Goal: Browse casually

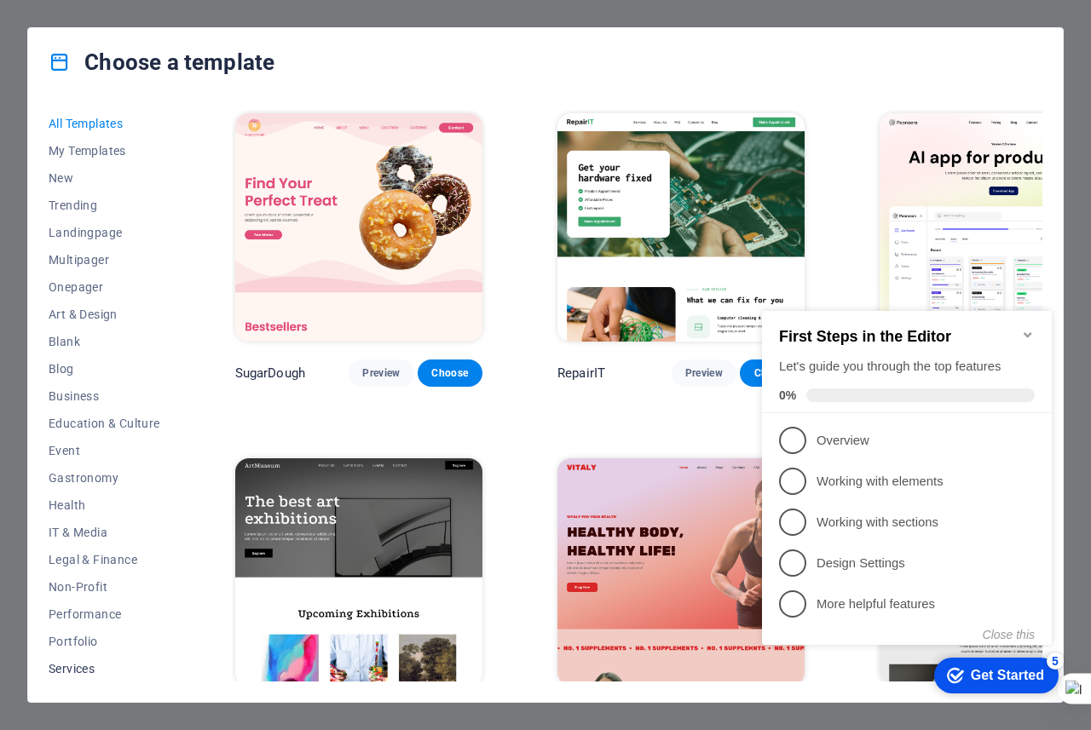
scroll to position [137, 0]
click at [78, 642] on span "Travel" at bounding box center [105, 641] width 112 height 14
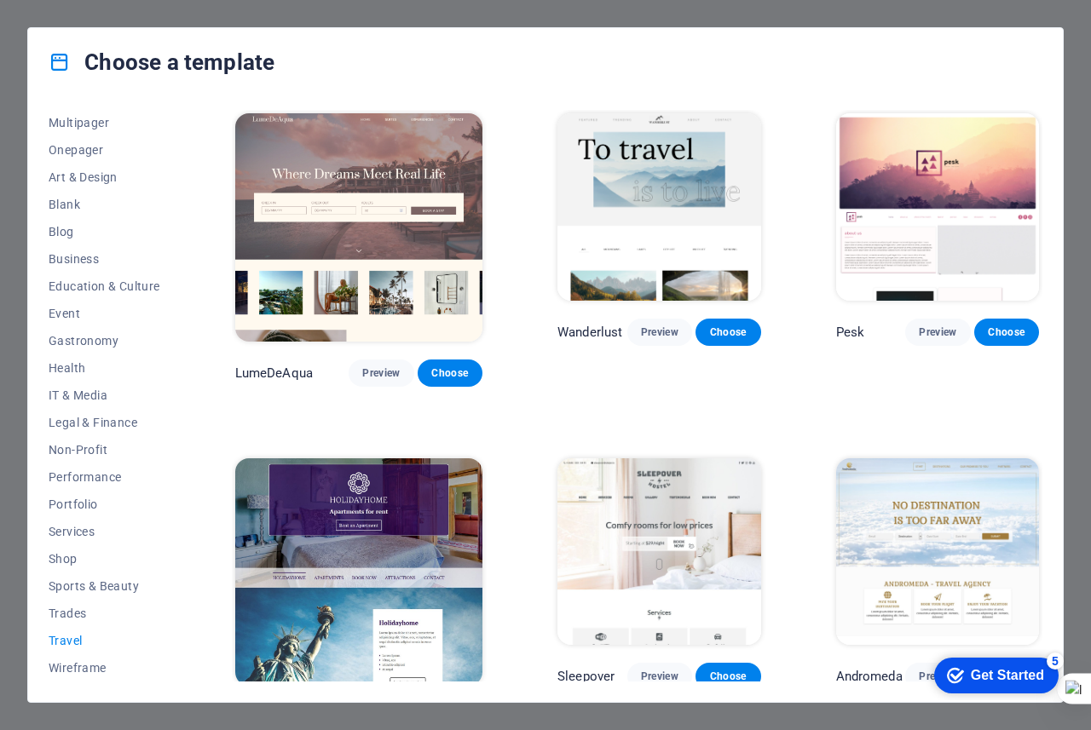
scroll to position [307, 0]
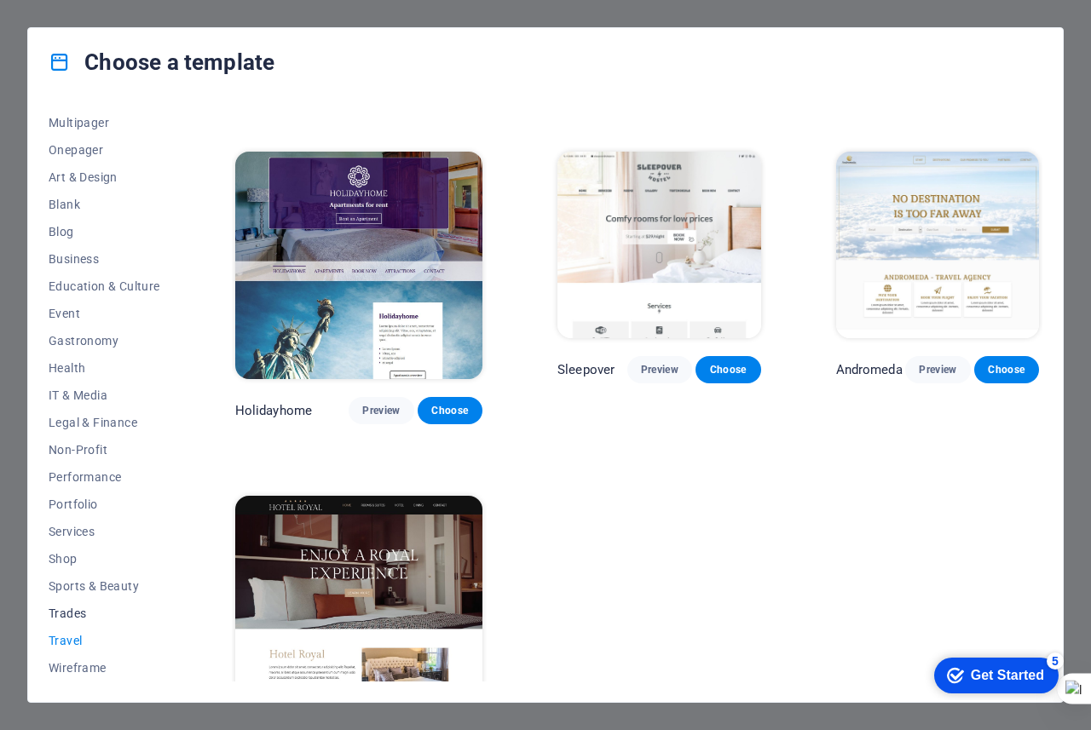
click at [84, 617] on span "Trades" at bounding box center [105, 614] width 112 height 14
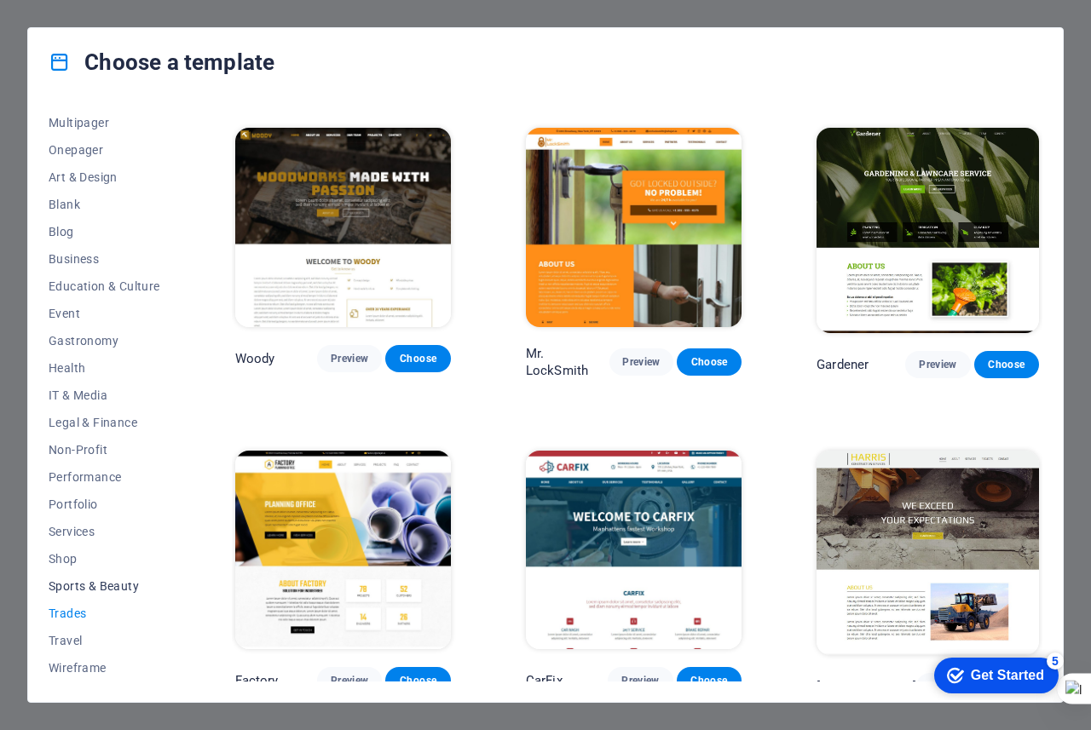
click at [107, 593] on button "Sports & Beauty" at bounding box center [105, 586] width 112 height 27
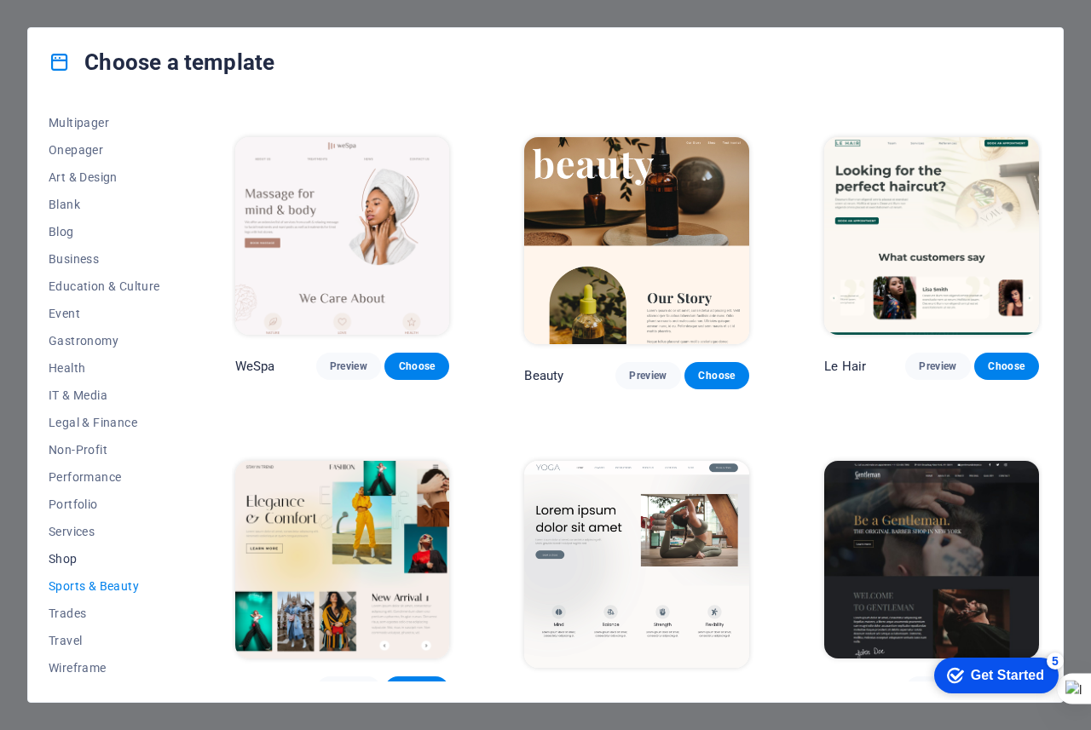
click at [72, 565] on span "Shop" at bounding box center [105, 559] width 112 height 14
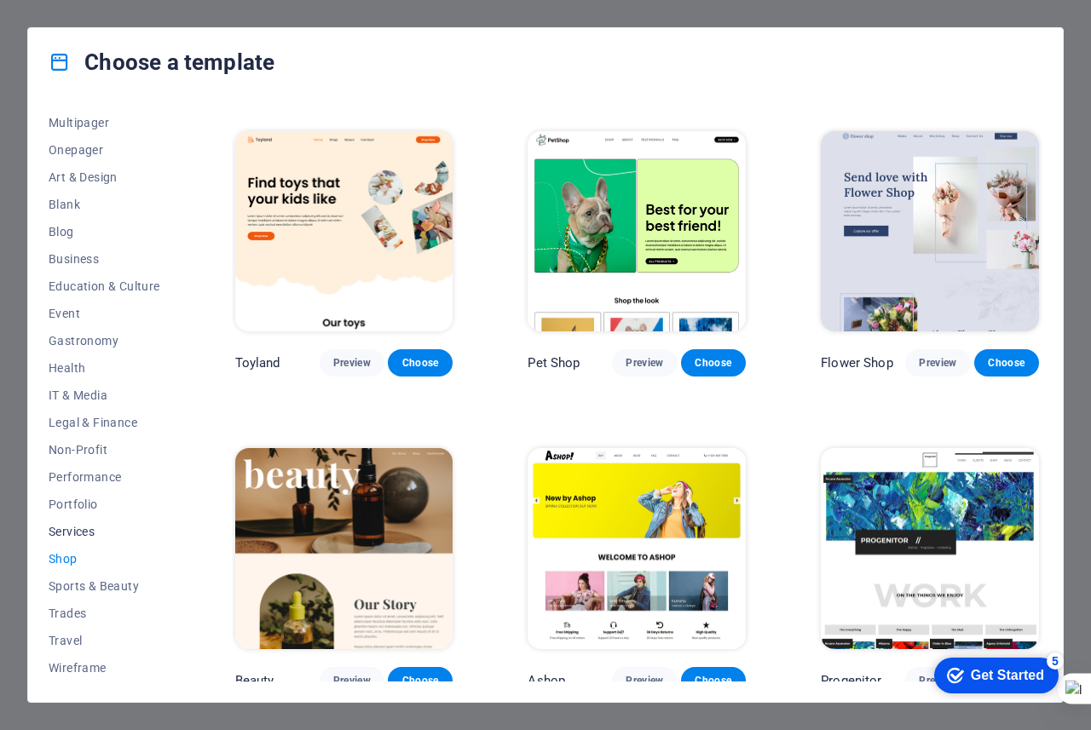
click at [83, 527] on span "Services" at bounding box center [105, 532] width 112 height 14
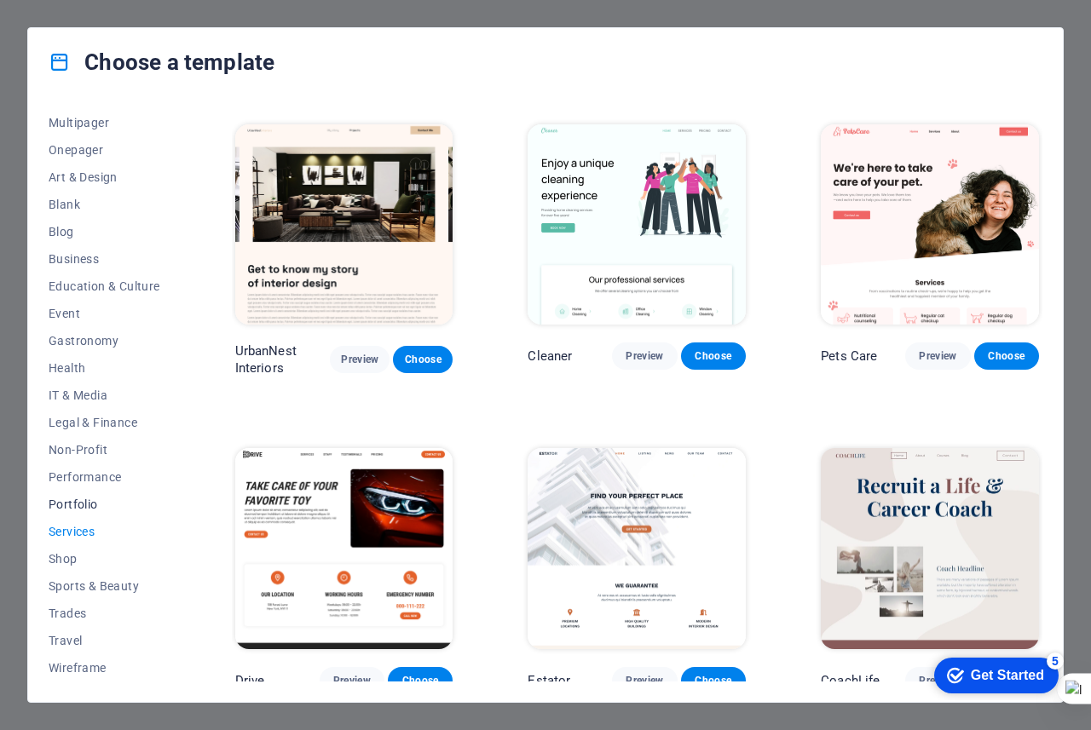
click at [99, 505] on span "Portfolio" at bounding box center [105, 505] width 112 height 14
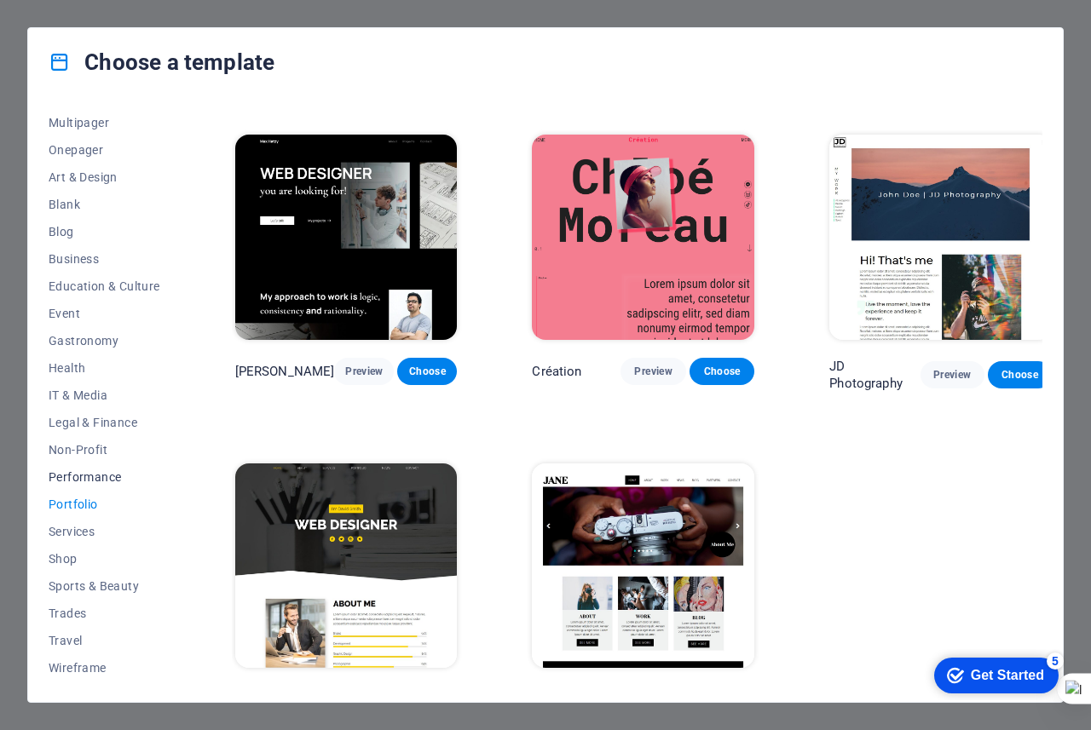
click at [107, 487] on button "Performance" at bounding box center [105, 477] width 112 height 27
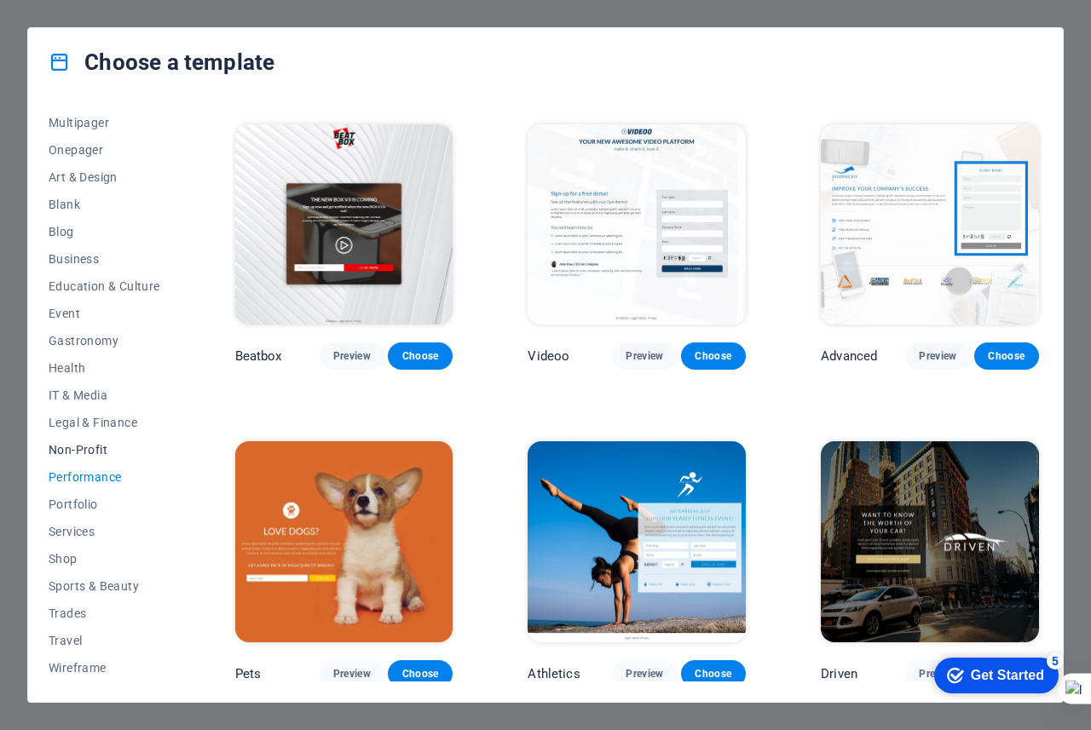
click at [112, 455] on span "Non-Profit" at bounding box center [105, 450] width 112 height 14
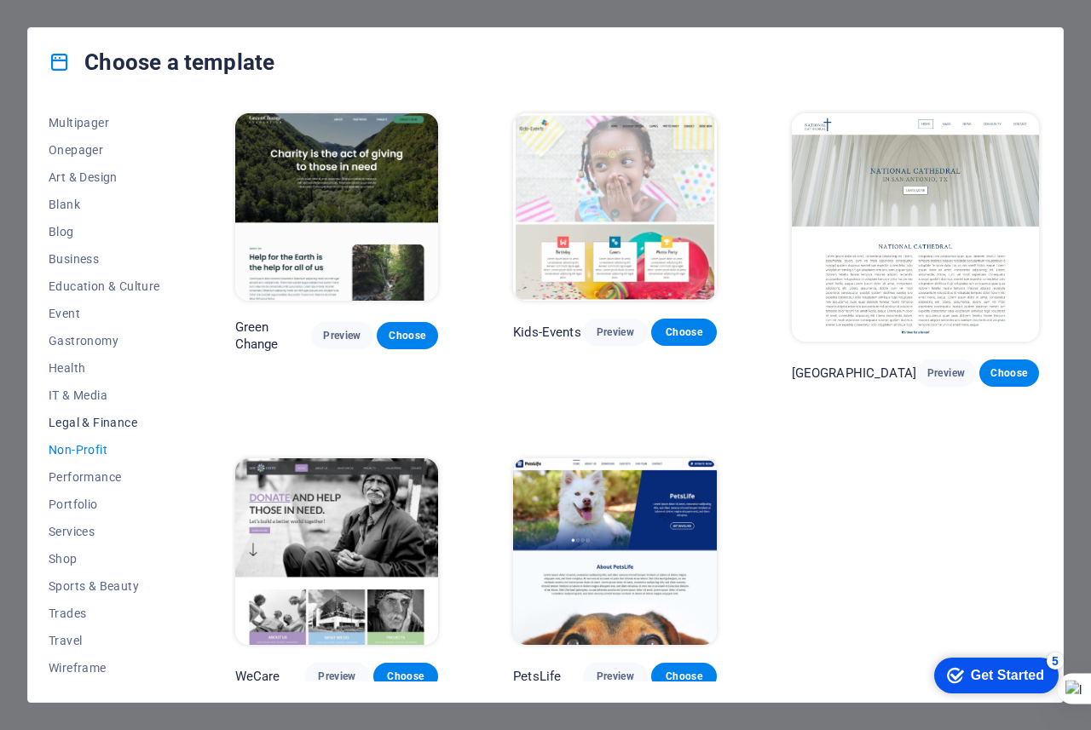
click at [113, 424] on span "Legal & Finance" at bounding box center [105, 423] width 112 height 14
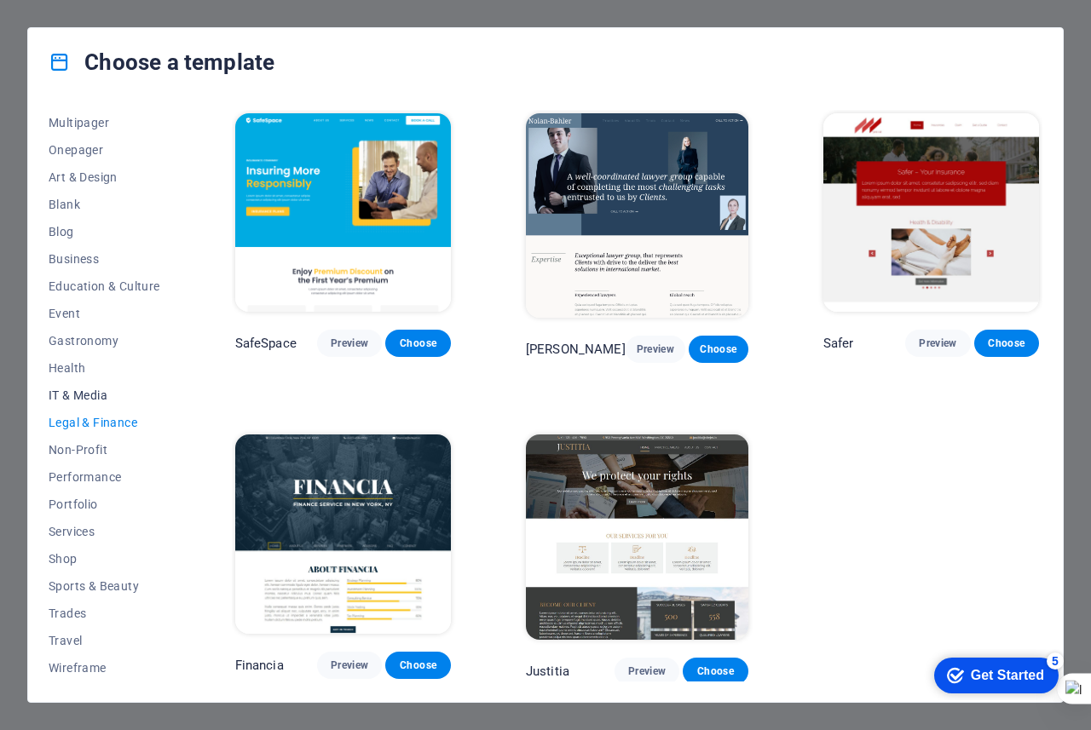
click at [98, 395] on span "IT & Media" at bounding box center [105, 396] width 112 height 14
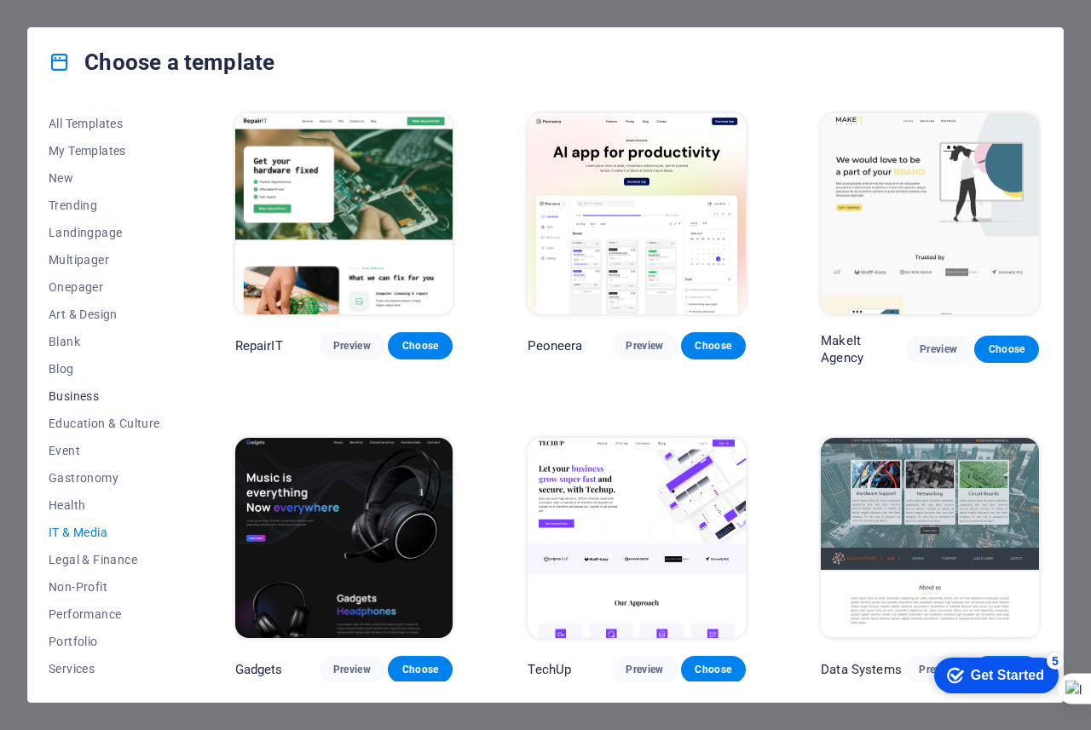
click at [87, 404] on button "Business" at bounding box center [105, 396] width 112 height 27
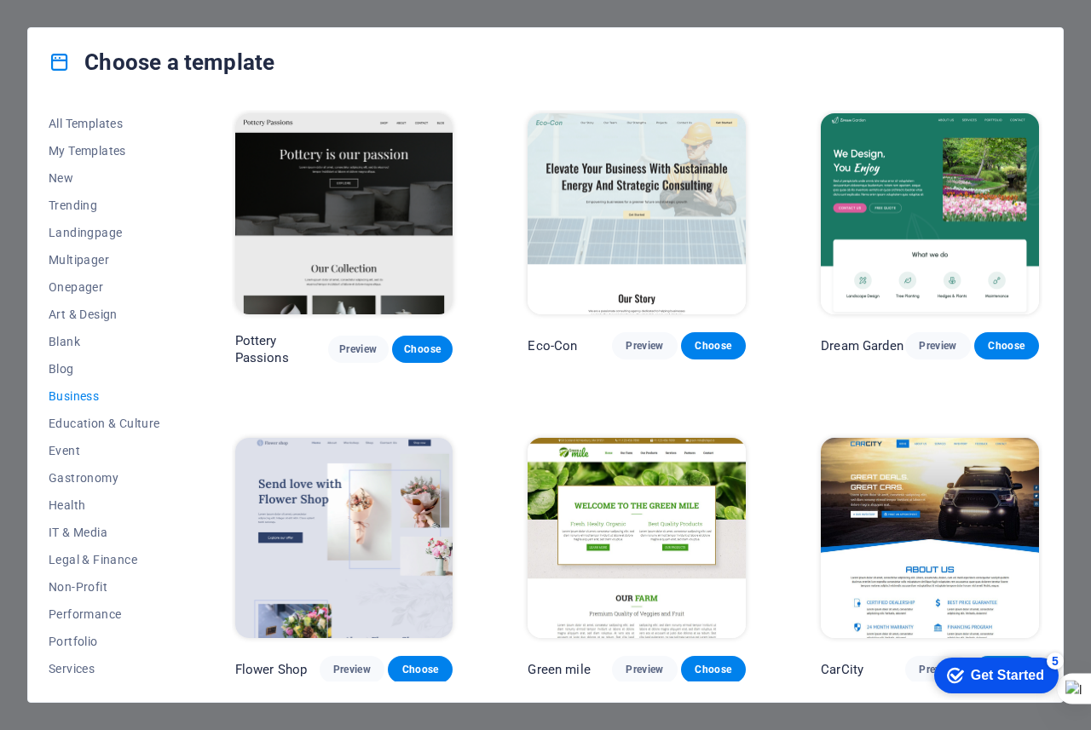
scroll to position [314, 0]
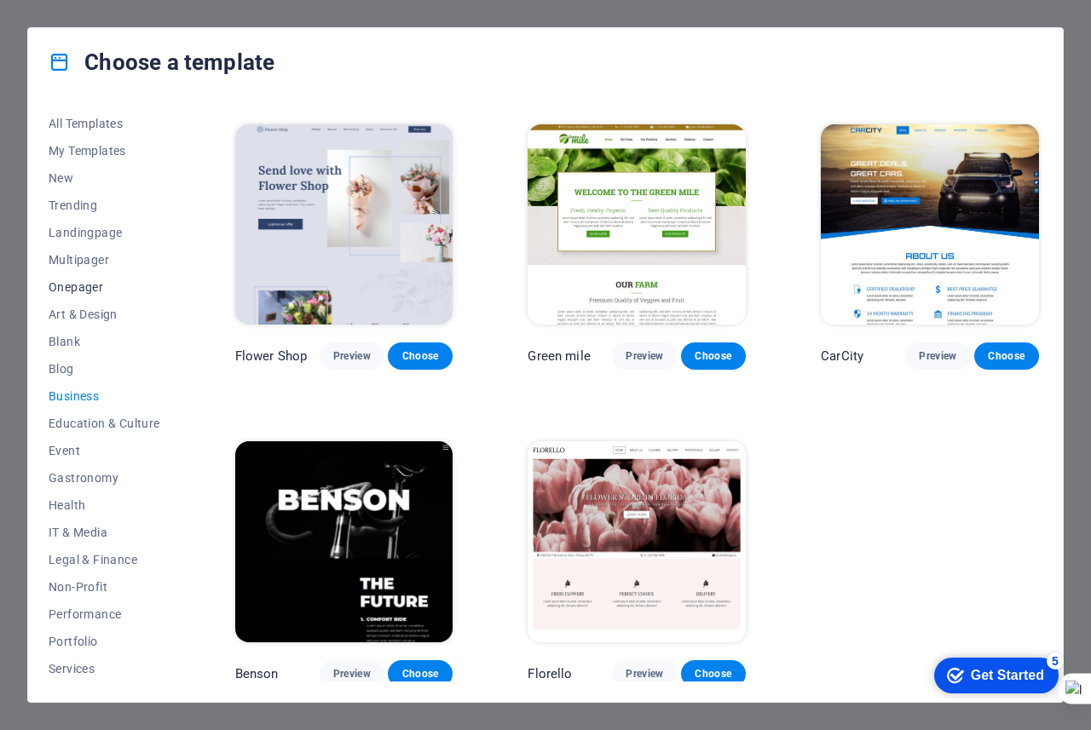
click at [84, 288] on span "Onepager" at bounding box center [105, 287] width 112 height 14
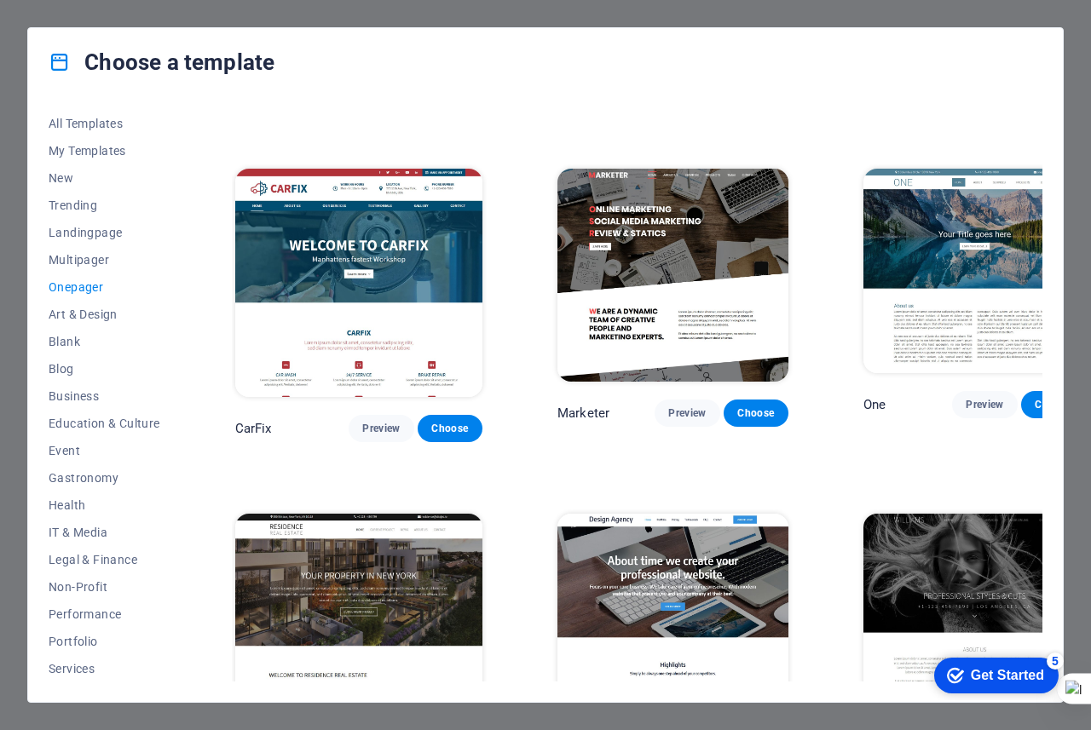
scroll to position [7612, 0]
